Goal: Check status

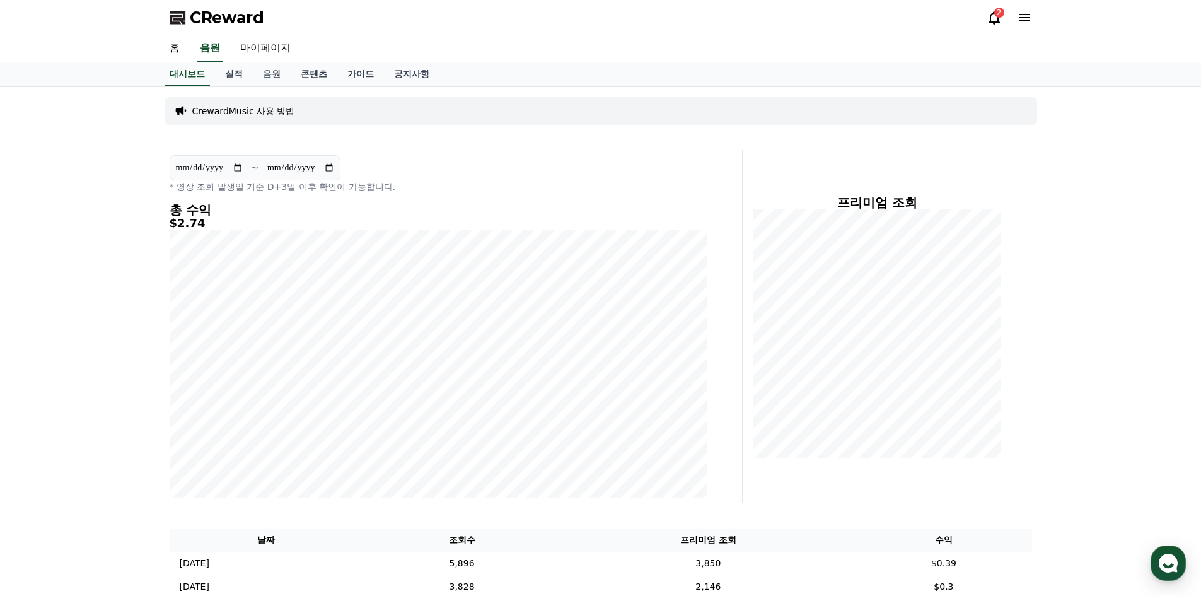
click at [238, 166] on input "**********" at bounding box center [209, 168] width 68 height 14
click at [475, 199] on div "**********" at bounding box center [438, 326] width 547 height 353
click at [1000, 21] on icon at bounding box center [994, 17] width 15 height 15
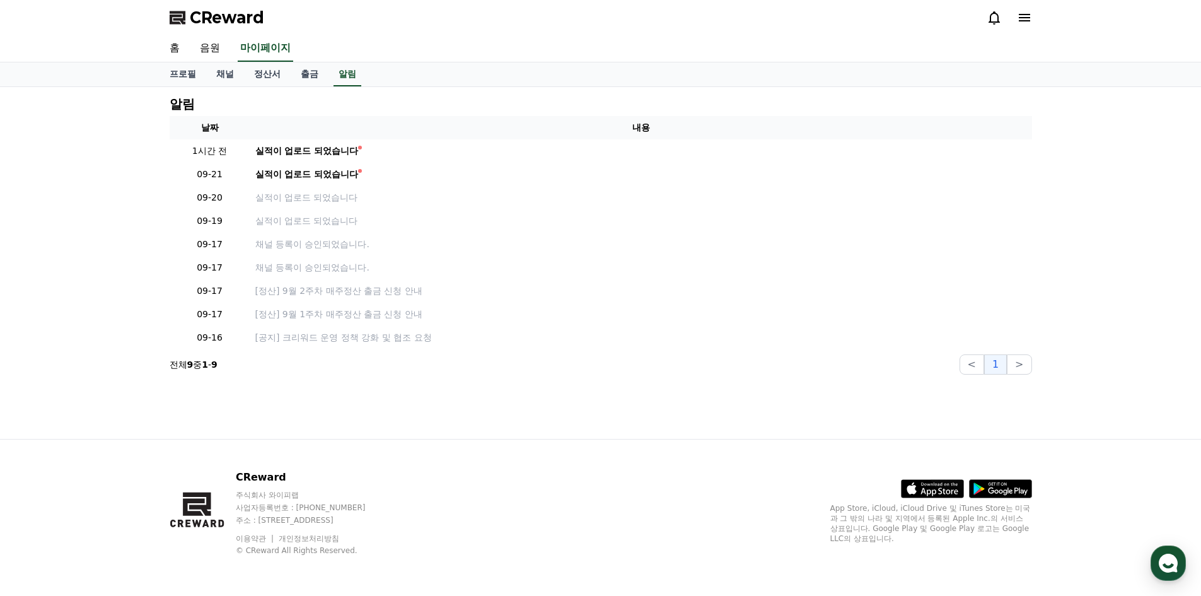
click at [1000, 21] on icon at bounding box center [994, 17] width 15 height 15
